Goal: Task Accomplishment & Management: Use online tool/utility

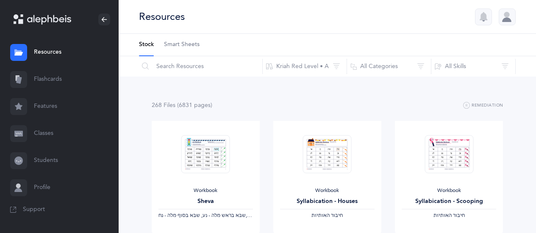
click at [49, 162] on link "Students" at bounding box center [59, 160] width 119 height 27
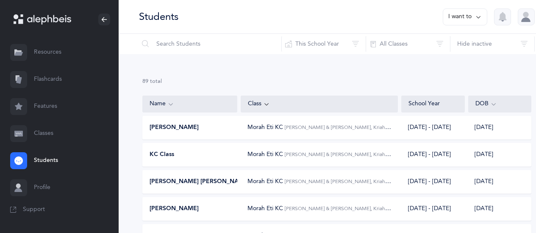
scroll to position [3, 0]
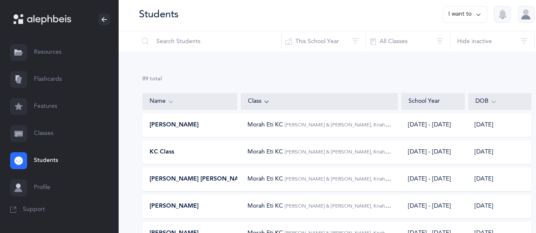
click at [48, 132] on link "Classes" at bounding box center [59, 133] width 119 height 27
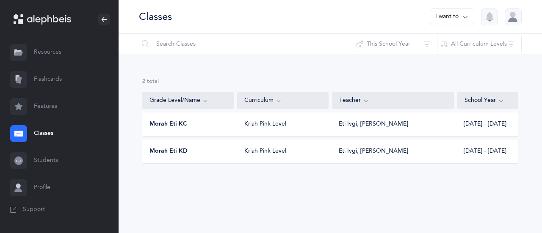
click at [184, 121] on span "Morah Eti KC" at bounding box center [169, 124] width 38 height 8
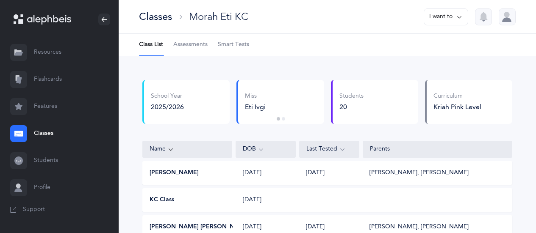
click at [238, 44] on span "Smart Tests" at bounding box center [233, 45] width 31 height 8
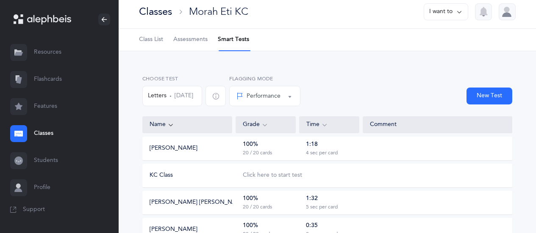
scroll to position [5, 0]
click at [480, 96] on button "New Test" at bounding box center [490, 96] width 46 height 17
select select
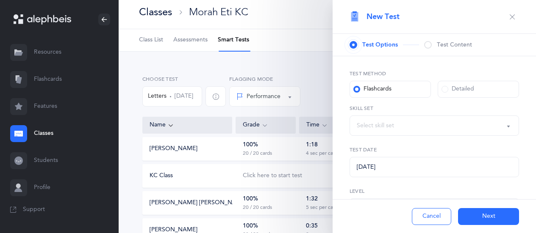
select select "27"
select select "letters-nekudos"
click at [479, 208] on button "Next" at bounding box center [488, 216] width 61 height 17
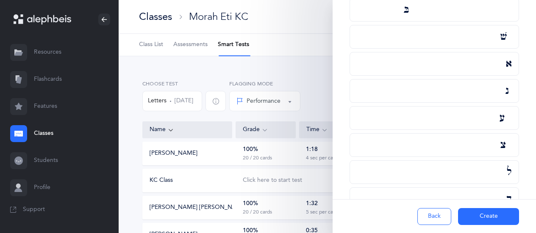
scroll to position [0, 0]
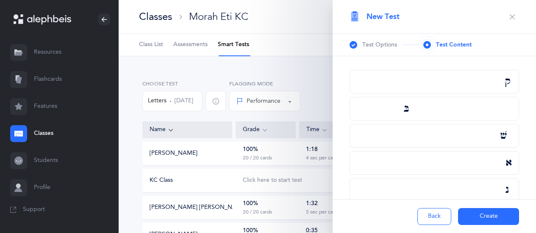
click at [509, 16] on icon "button" at bounding box center [512, 17] width 7 height 7
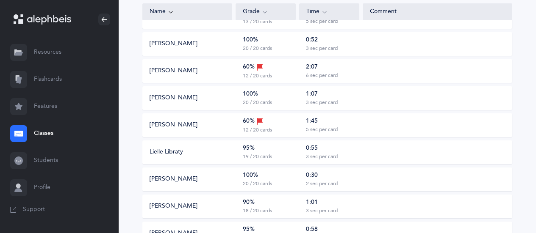
scroll to position [274, 0]
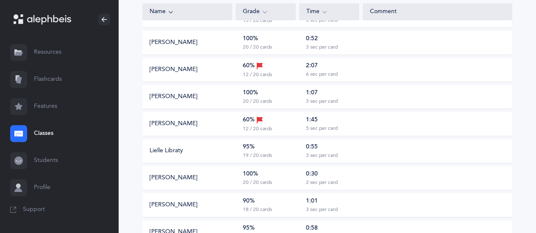
click at [253, 125] on div "60% 12 / 20 cards" at bounding box center [266, 124] width 60 height 17
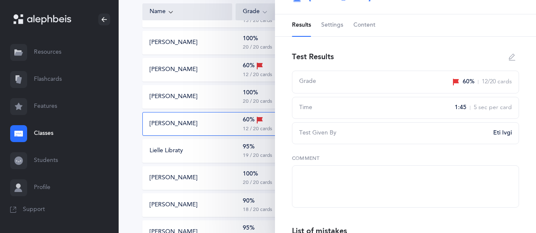
scroll to position [0, 0]
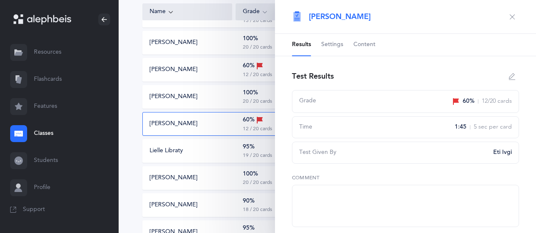
click at [509, 15] on icon "button" at bounding box center [512, 17] width 7 height 7
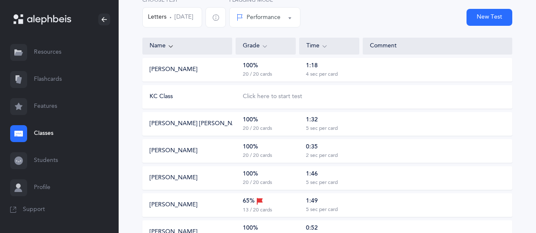
scroll to position [78, 0]
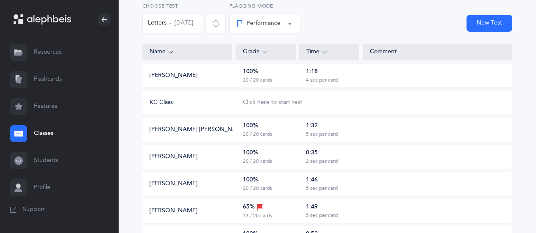
click at [47, 159] on link "Students" at bounding box center [59, 160] width 119 height 27
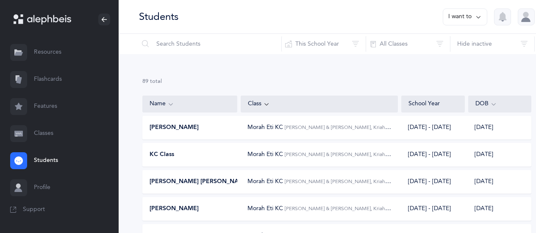
click at [170, 125] on span "[PERSON_NAME]" at bounding box center [174, 128] width 49 height 8
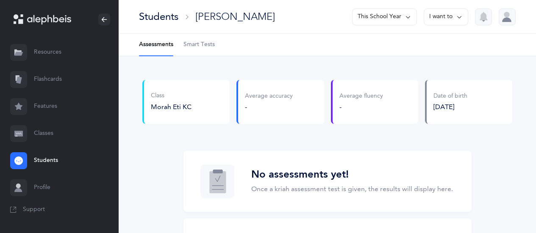
click at [198, 45] on span "Smart Tests" at bounding box center [198, 45] width 31 height 8
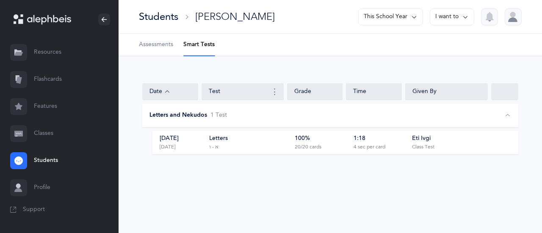
click at [219, 92] on div "Test" at bounding box center [244, 92] width 71 height 10
click at [158, 46] on span "Assessments" at bounding box center [156, 45] width 34 height 8
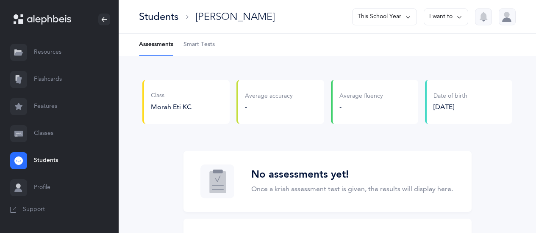
click at [441, 16] on button "I want to" at bounding box center [446, 16] width 44 height 17
click at [353, 39] on ul "Assessments Smart Tests" at bounding box center [327, 45] width 417 height 22
